Goal: Task Accomplishment & Management: Manage account settings

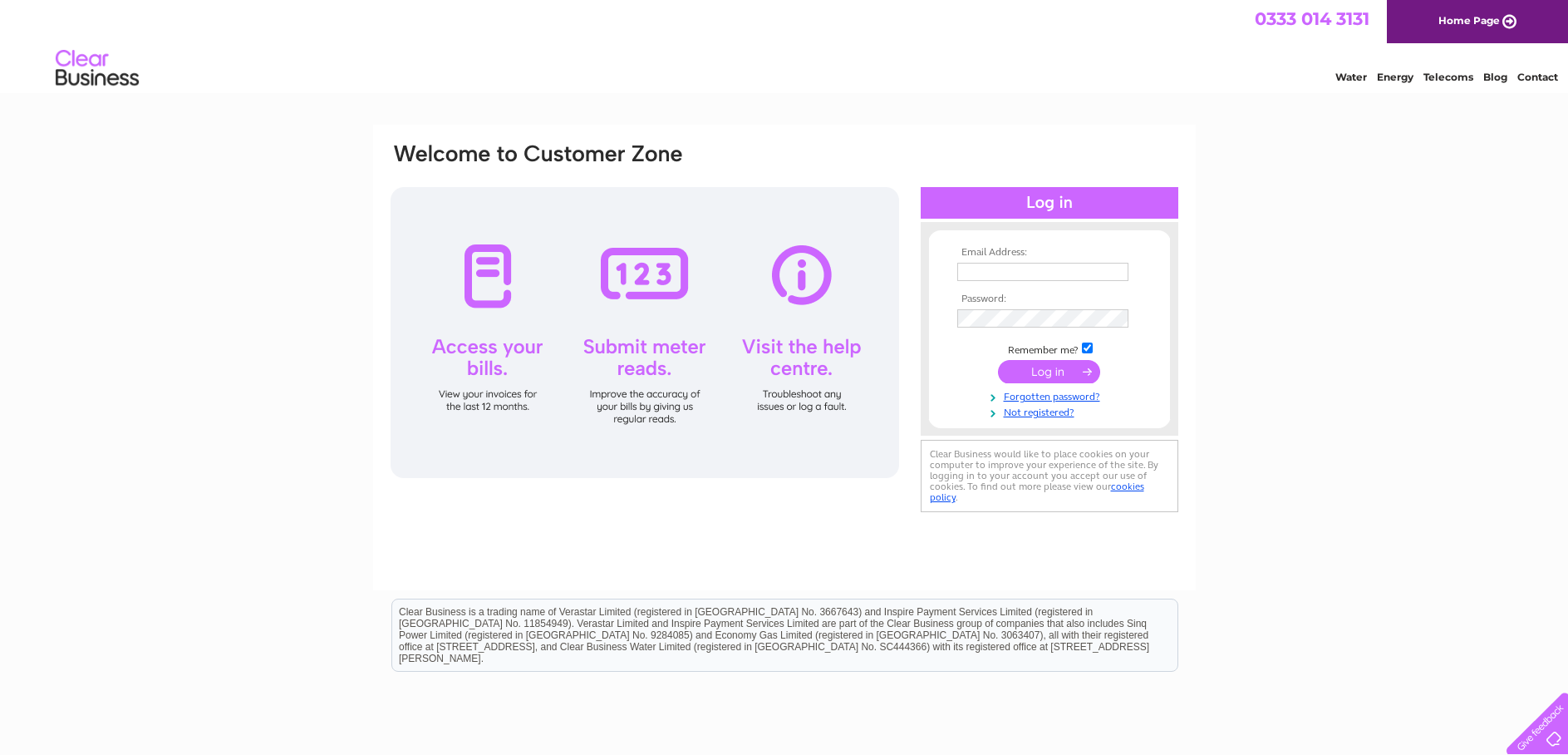
type input "[EMAIL_ADDRESS][DOMAIN_NAME]"
click at [1013, 368] on input "submit" at bounding box center [1049, 371] width 102 height 23
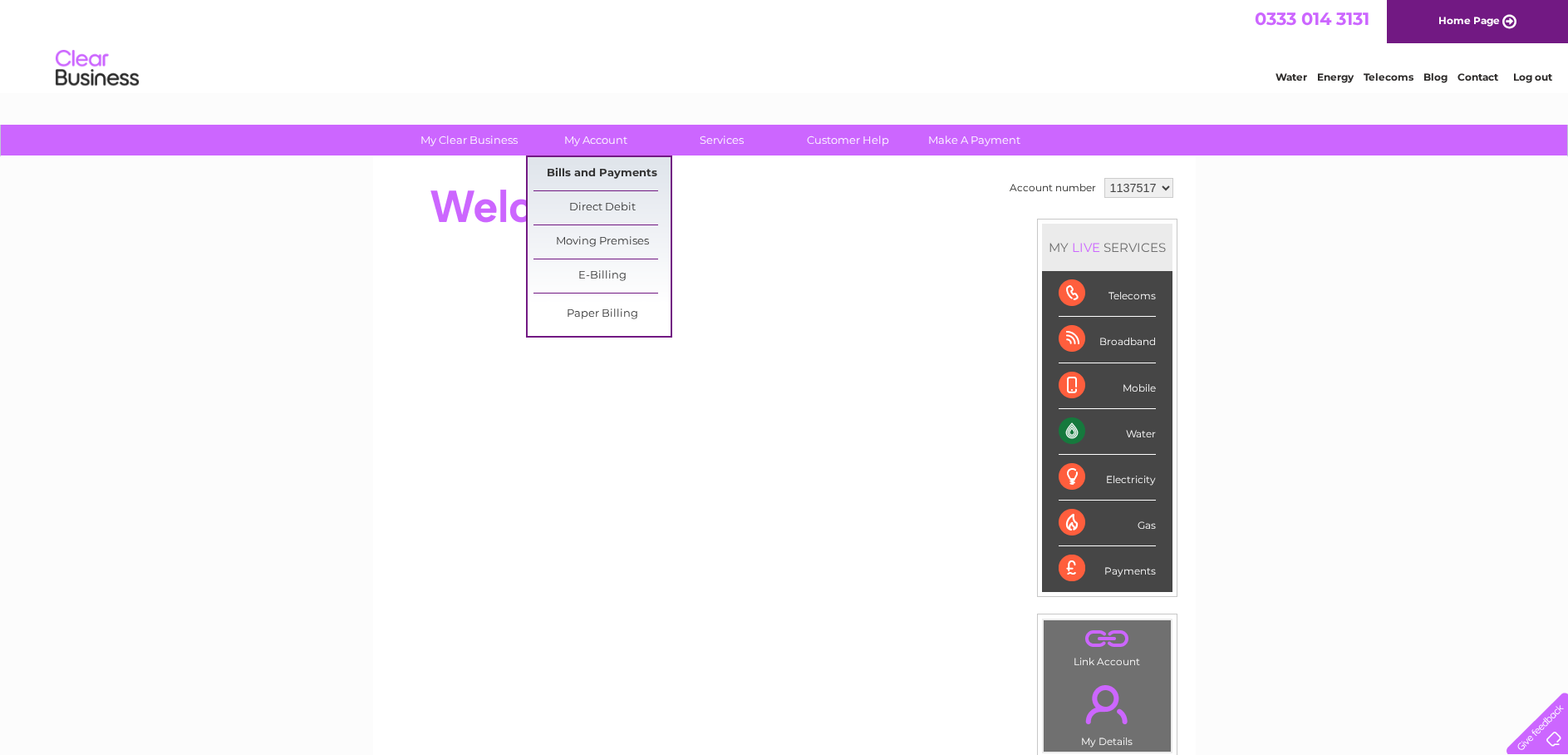
click at [613, 182] on link "Bills and Payments" at bounding box center [602, 173] width 137 height 34
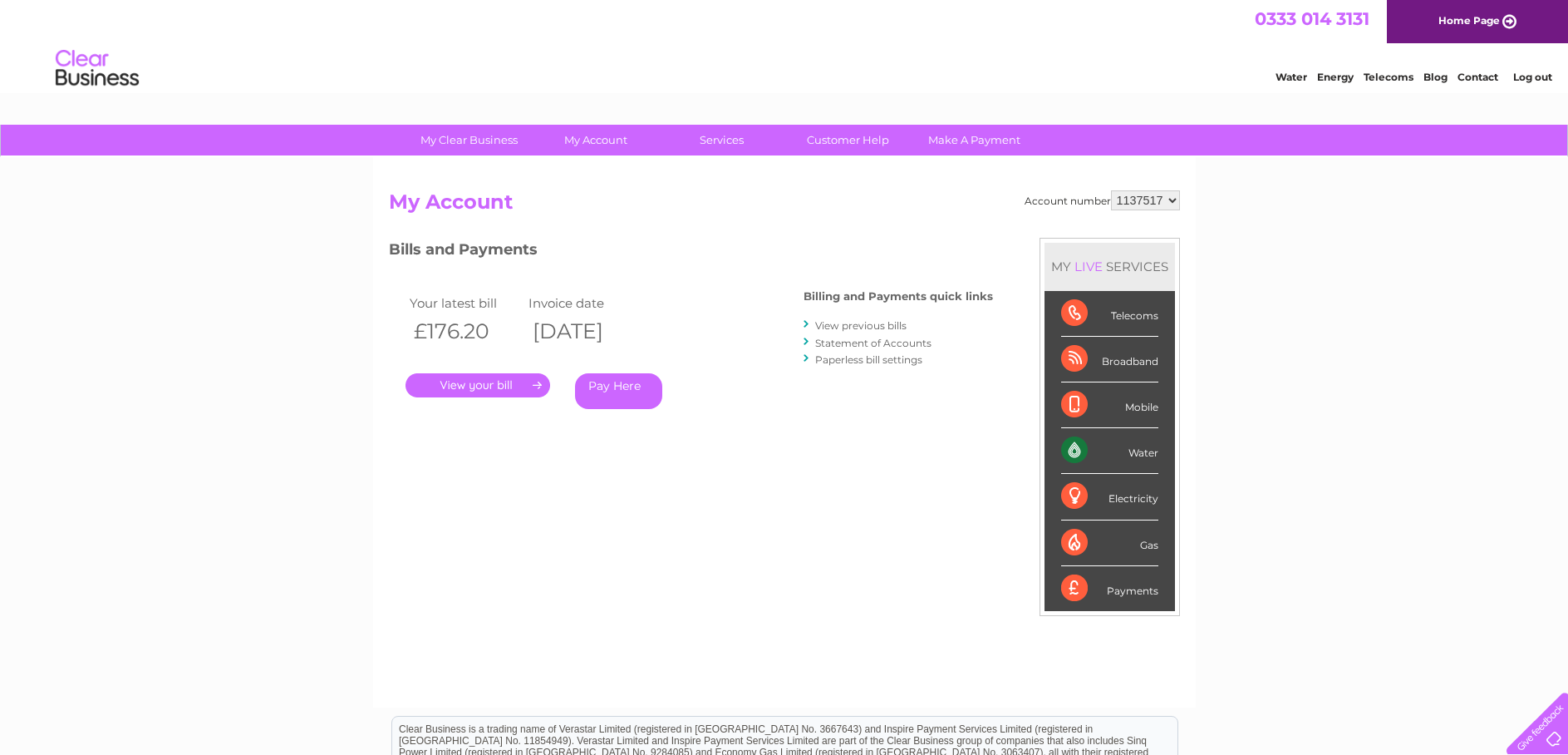
click at [491, 377] on link "." at bounding box center [478, 386] width 145 height 24
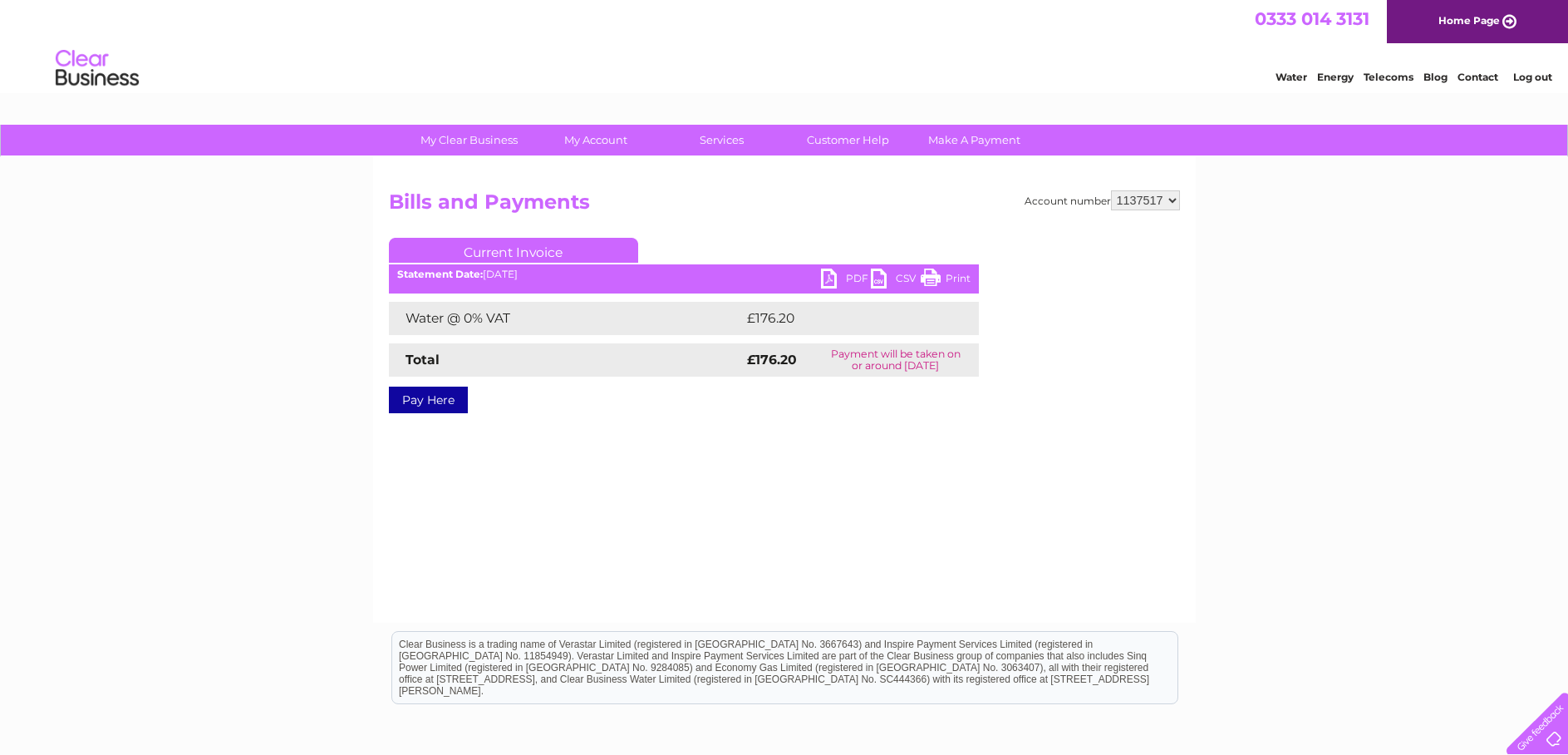
click at [845, 279] on link "PDF" at bounding box center [846, 281] width 50 height 24
